Goal: Task Accomplishment & Management: Manage account settings

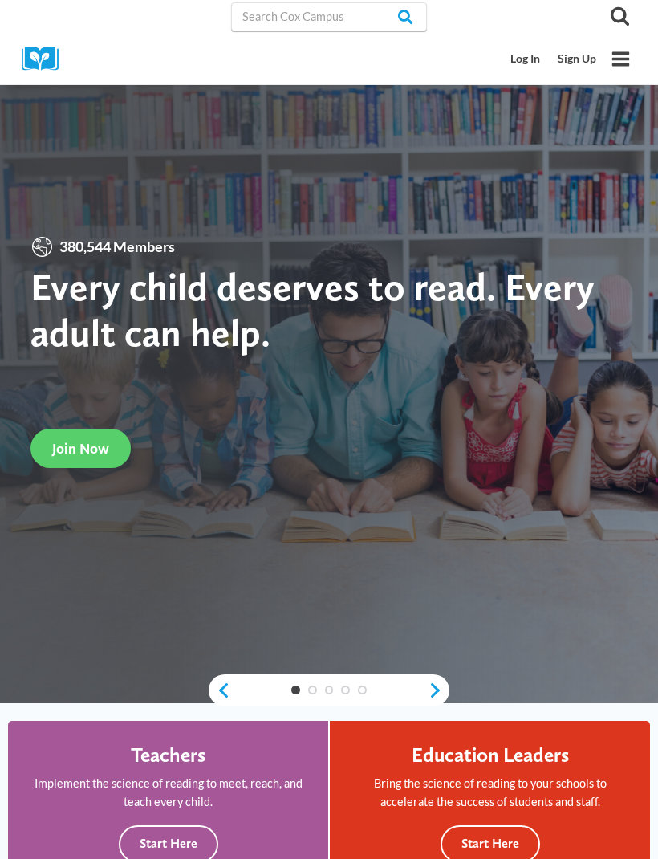
click at [533, 59] on link "Log In" at bounding box center [525, 59] width 47 height 30
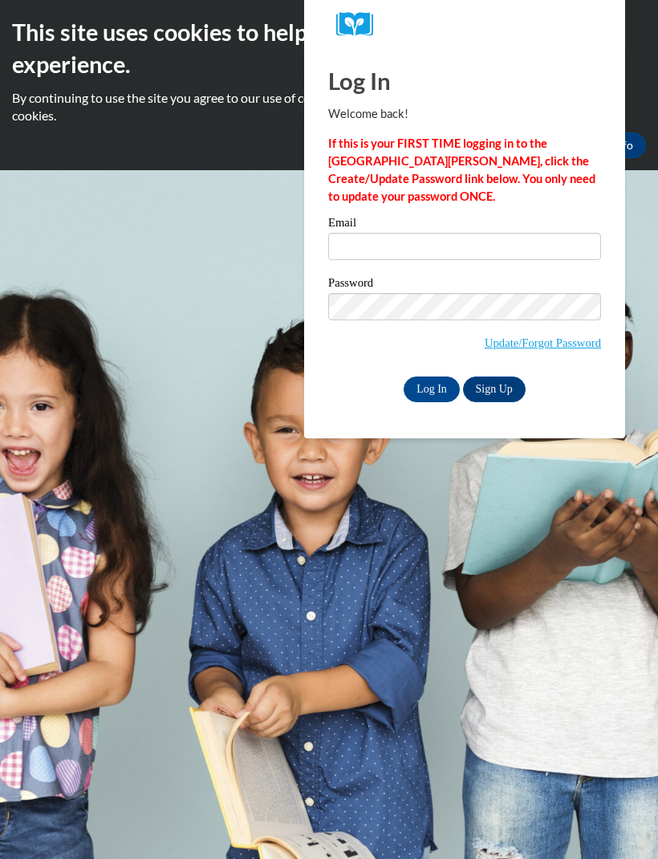
click at [445, 269] on div "Email" at bounding box center [464, 244] width 273 height 55
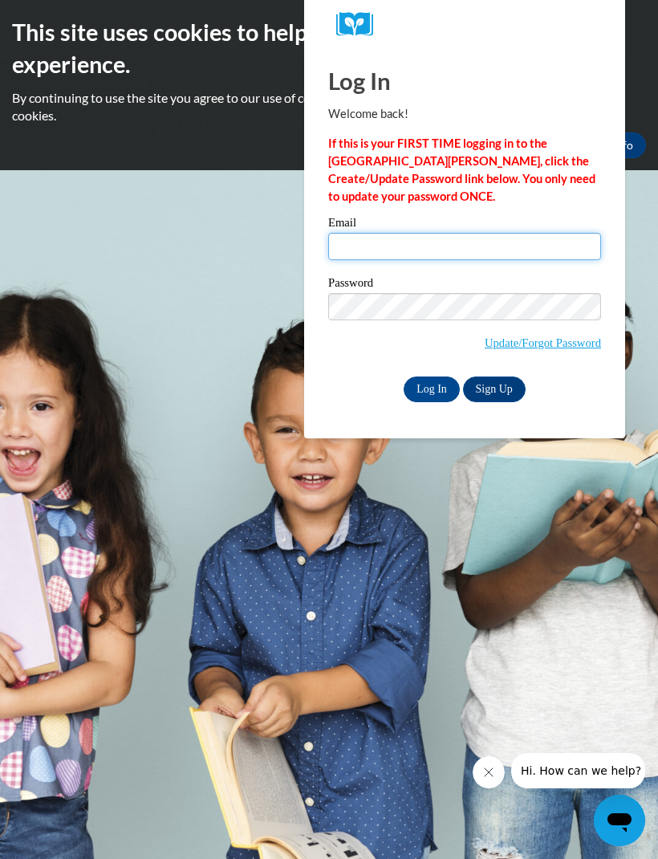
click at [435, 240] on input "Email" at bounding box center [464, 246] width 273 height 27
type input "chunkieduwop@icloud.com"
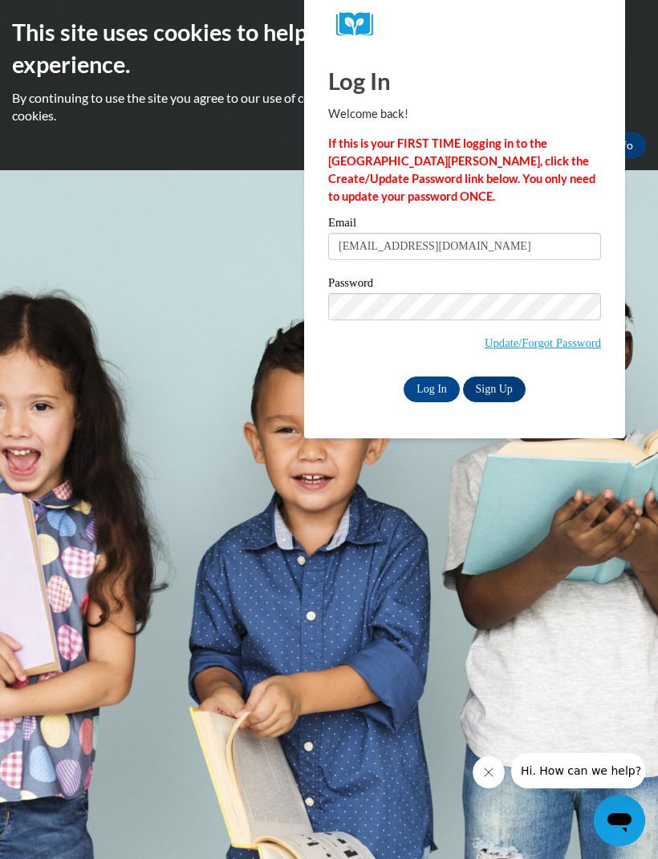
click at [433, 382] on input "Log In" at bounding box center [432, 389] width 56 height 26
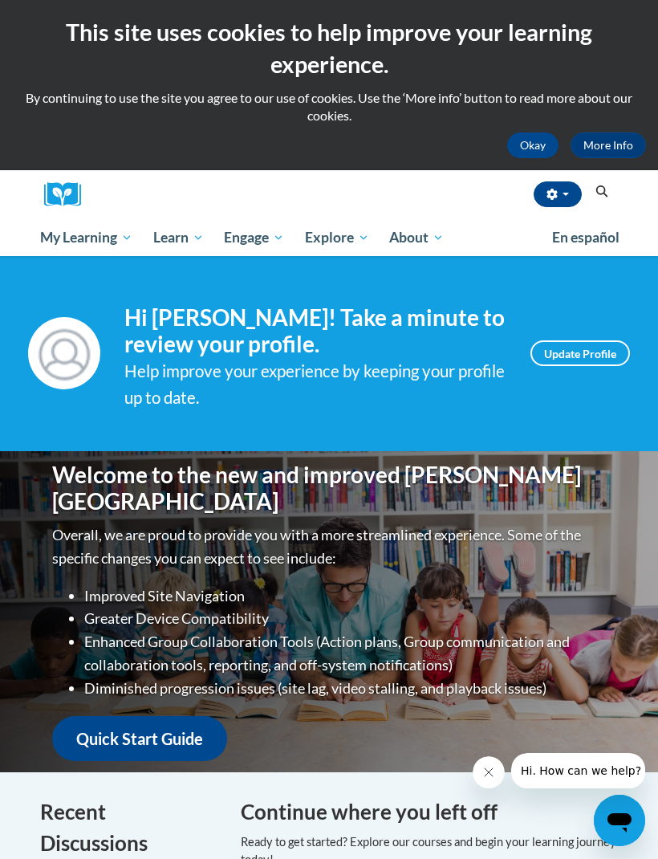
click at [93, 246] on link "My Learning" at bounding box center [86, 237] width 113 height 37
click at [0, 0] on span "Certificates" at bounding box center [0, 0] width 0 height 0
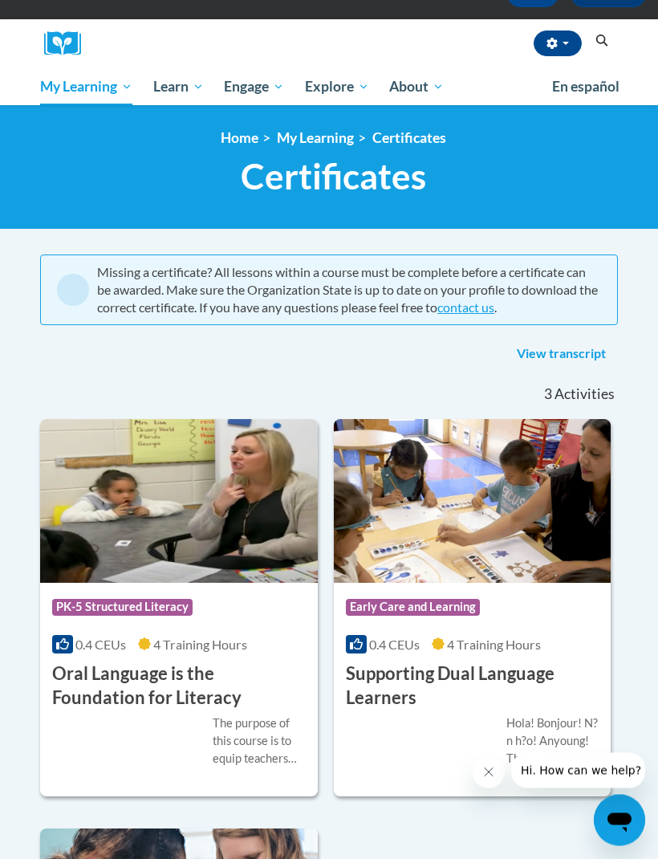
scroll to position [77, 0]
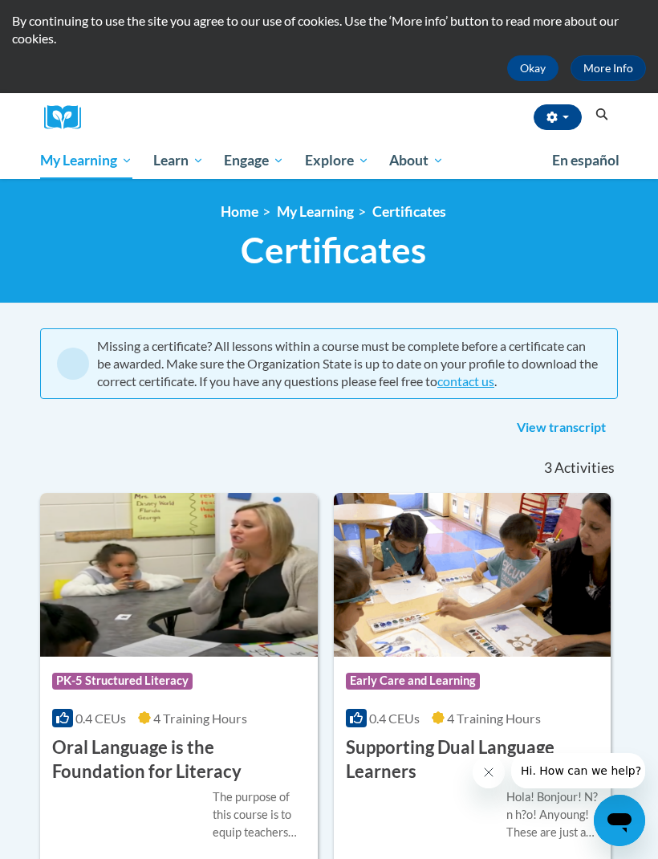
click at [591, 469] on span "Activities" at bounding box center [584, 468] width 60 height 18
click at [567, 430] on link "View transcript" at bounding box center [561, 428] width 113 height 26
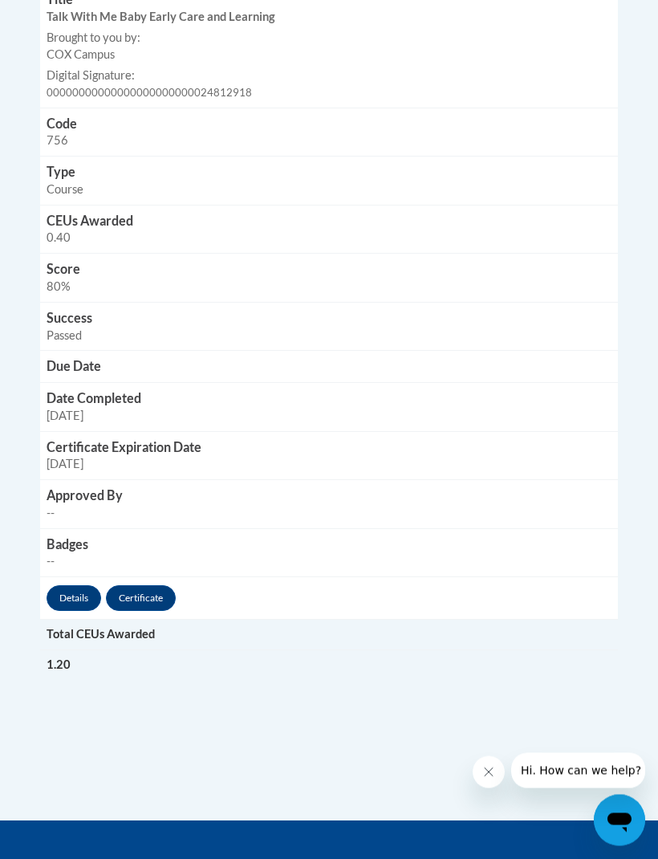
scroll to position [2052, 0]
click at [153, 585] on link "Certificate" at bounding box center [141, 598] width 70 height 26
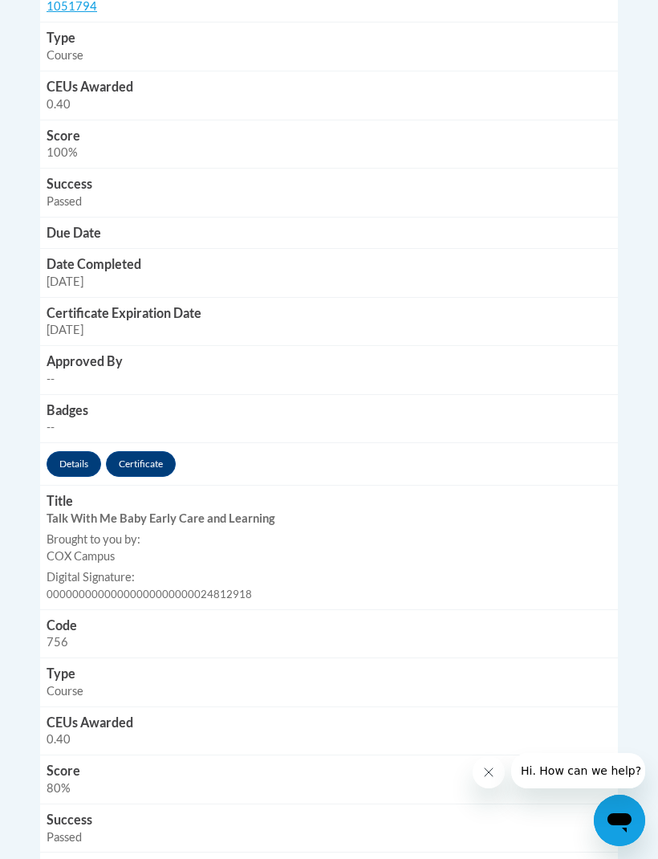
scroll to position [1508, 0]
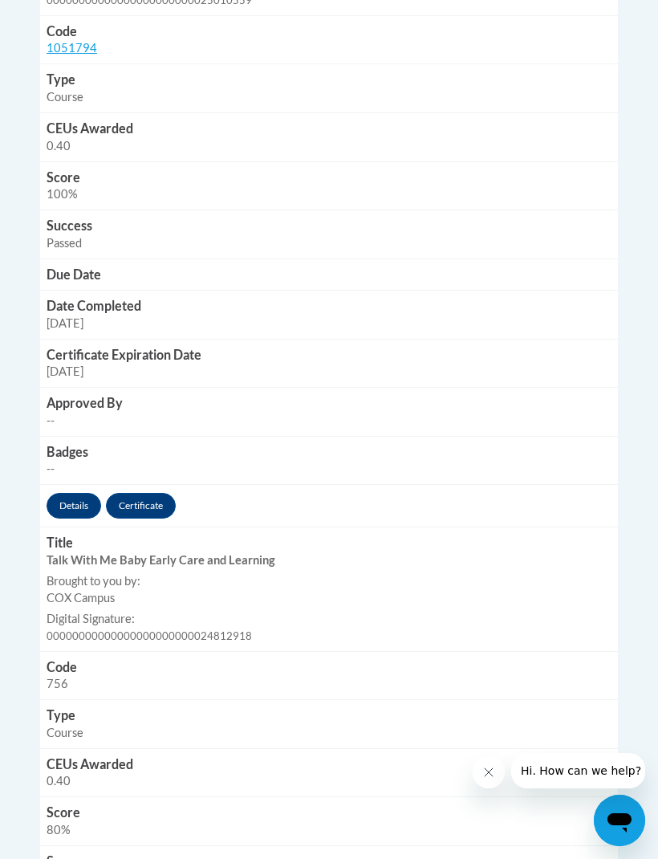
click at [156, 493] on link "Certificate" at bounding box center [141, 506] width 70 height 26
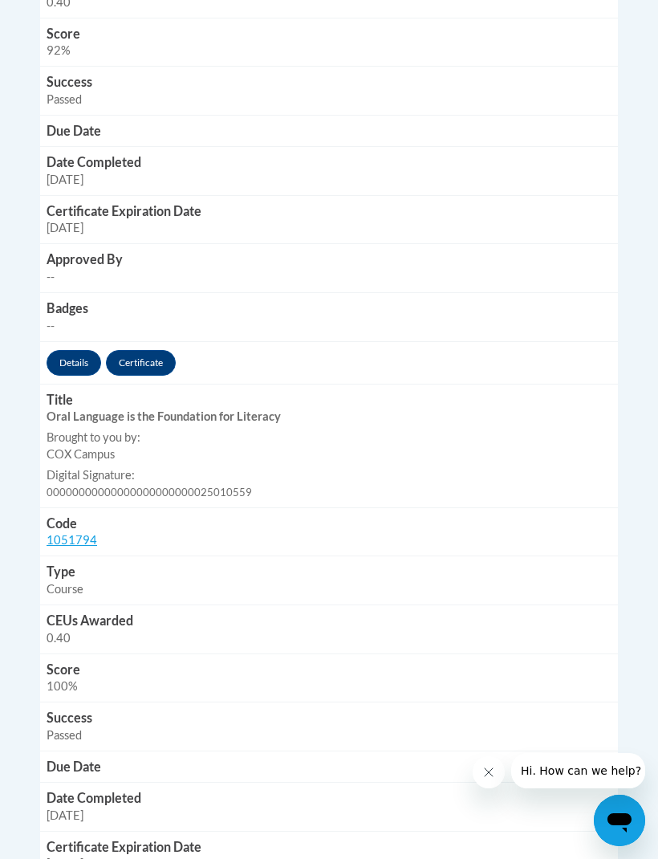
scroll to position [997, 0]
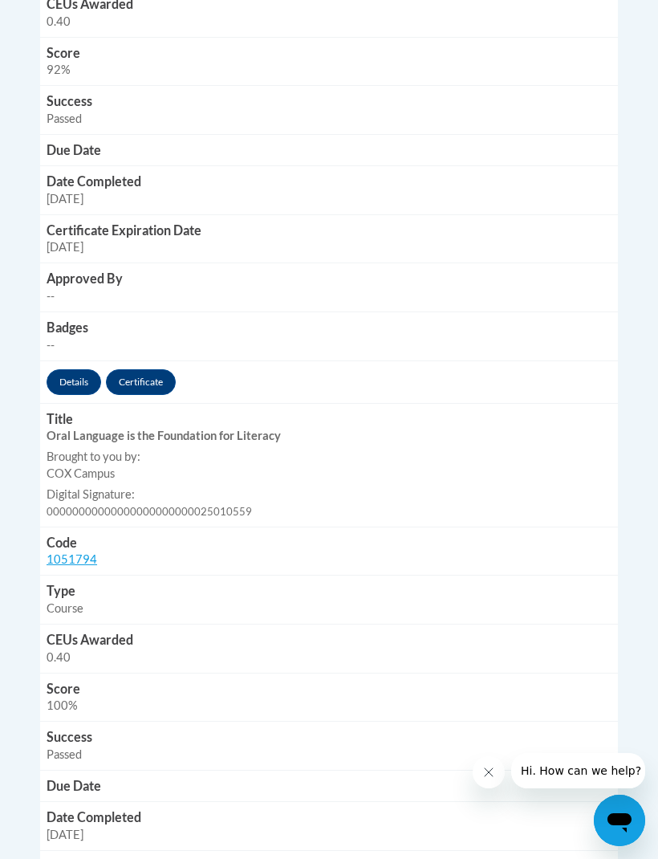
click at [133, 369] on link "Certificate" at bounding box center [141, 382] width 70 height 26
click at [150, 369] on link "Certificate" at bounding box center [141, 382] width 70 height 26
